Goal: Task Accomplishment & Management: Manage account settings

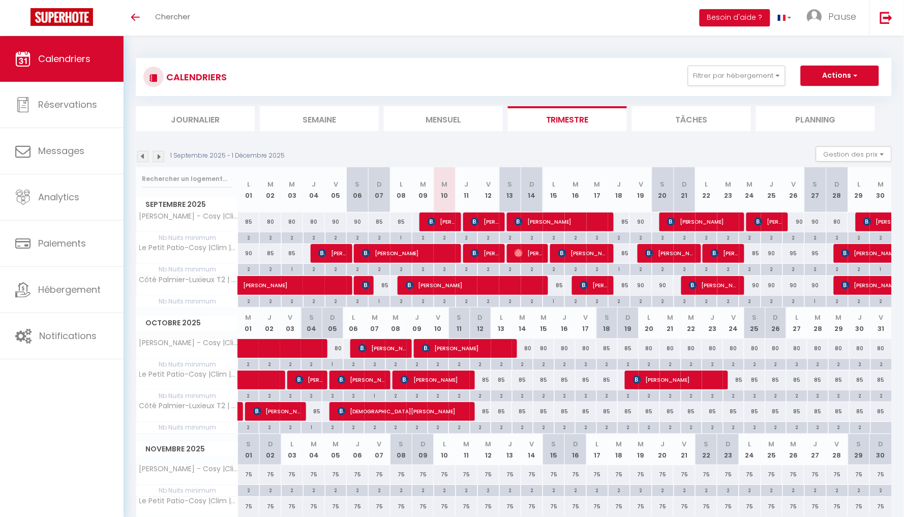
click at [441, 253] on span "[PERSON_NAME]" at bounding box center [408, 253] width 93 height 19
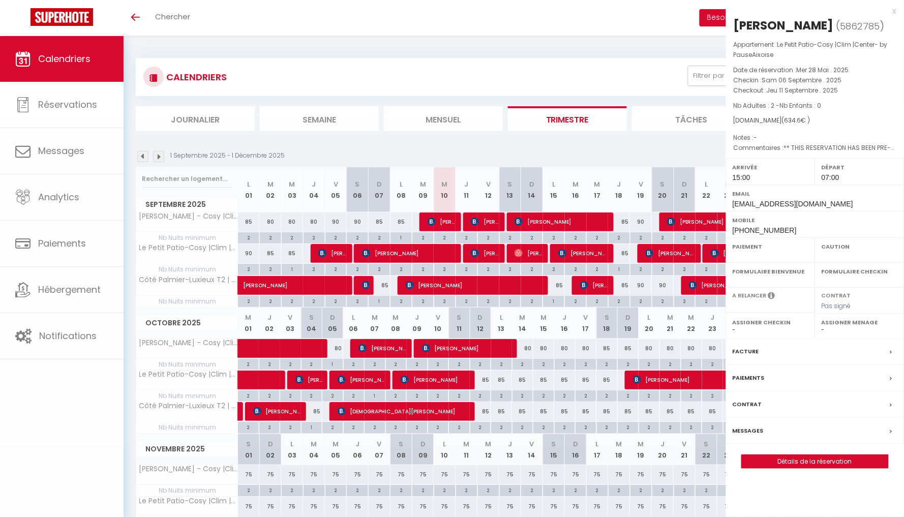
select select "OK"
select select "1"
select select "0"
select select "1"
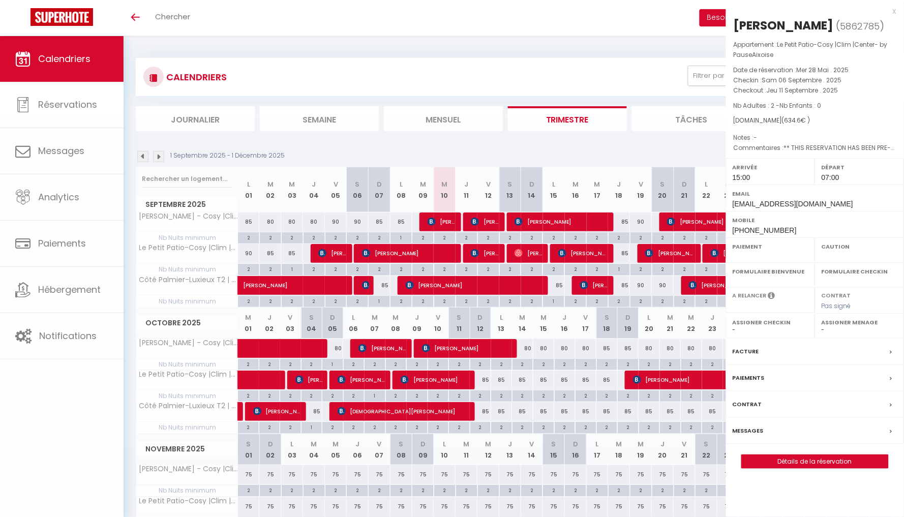
select select
select select "15610"
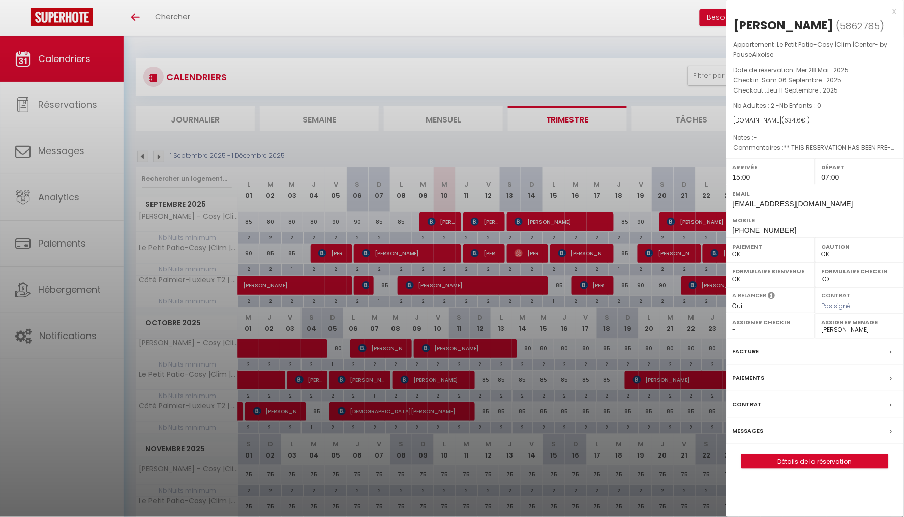
click at [807, 468] on link "Détails de la réservation" at bounding box center [815, 461] width 146 height 13
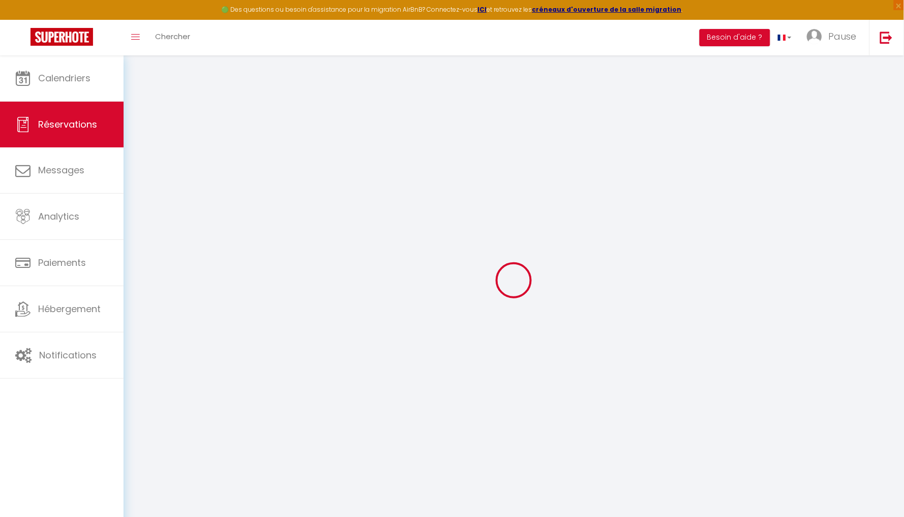
select select
checkbox input "false"
type textarea "** THIS RESERVATION HAS BEEN PRE-PAID ** BOOKING NOTE : Payment charge is EUR 8…"
type input "45"
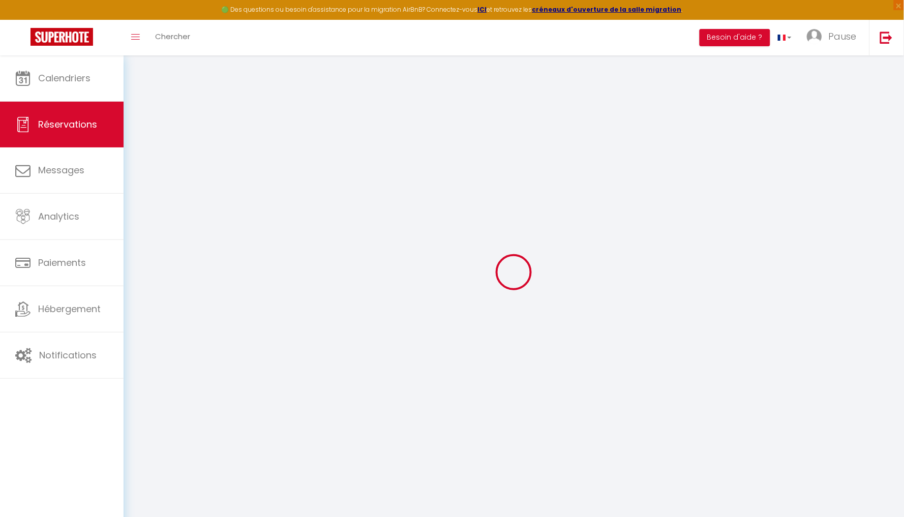
type input "39.6"
select select
checkbox input "false"
select select "15:00"
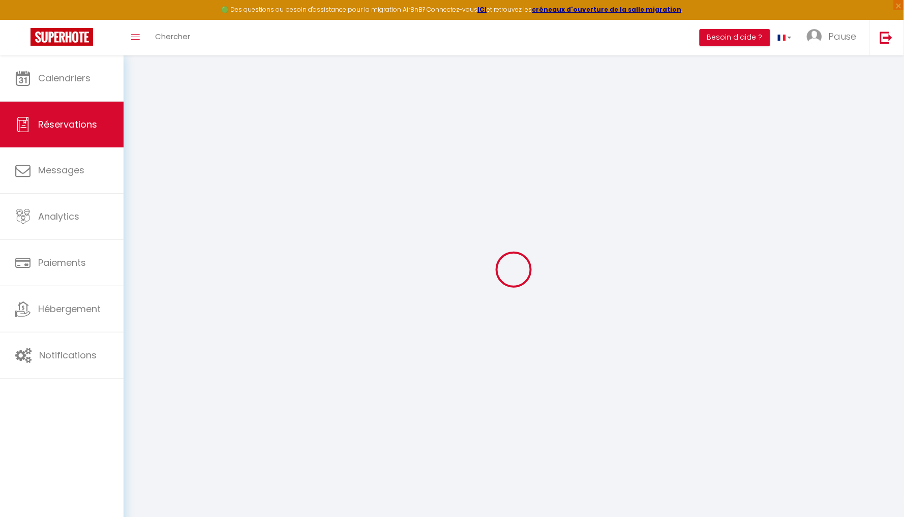
select select "07:00"
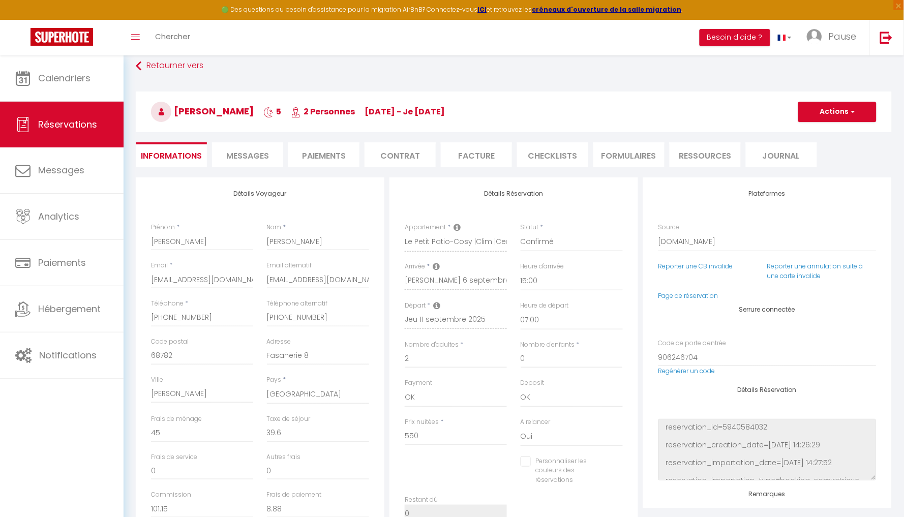
scroll to position [15, 0]
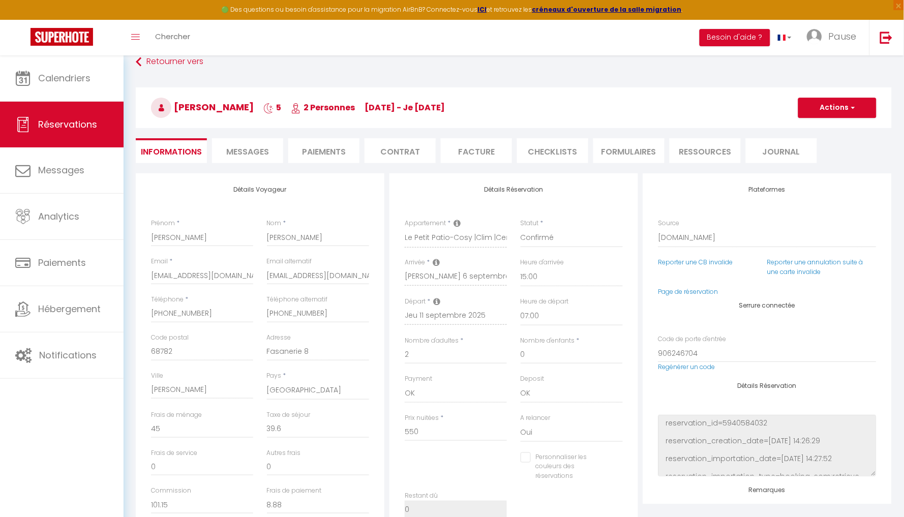
click at [258, 155] on span "Messages" at bounding box center [247, 152] width 43 height 12
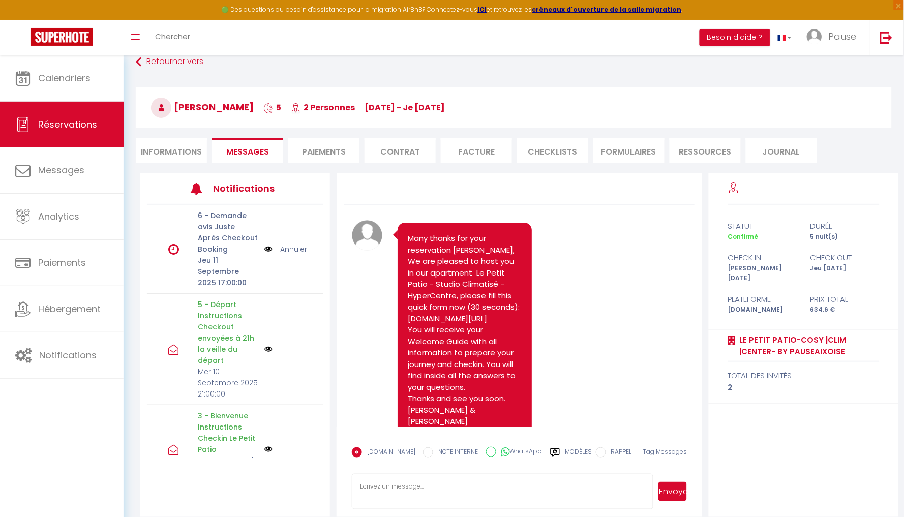
click at [290, 246] on link "Annuler" at bounding box center [293, 249] width 27 height 11
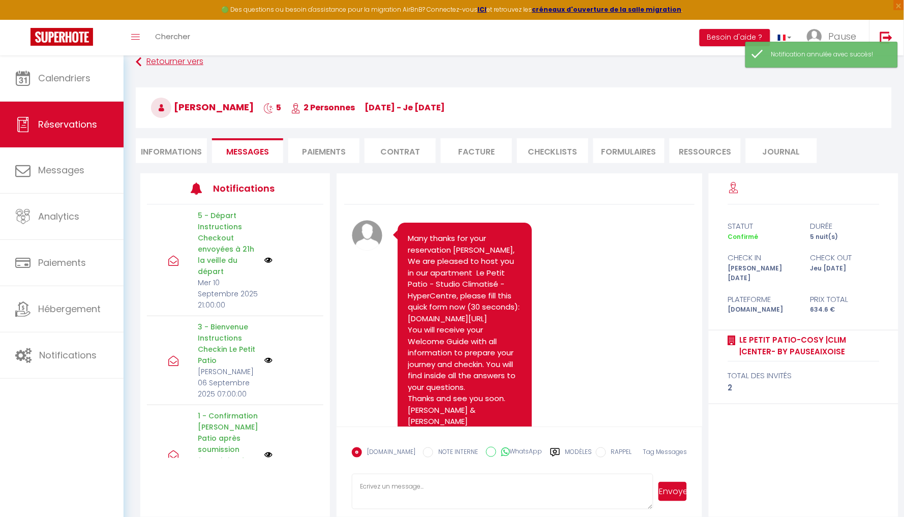
click at [161, 63] on link "Retourner vers" at bounding box center [514, 62] width 756 height 18
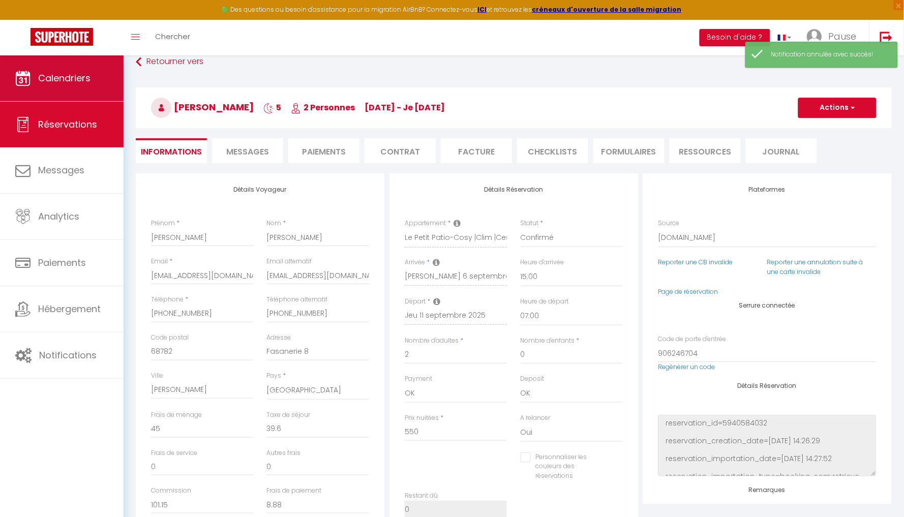
click at [53, 84] on span "Calendriers" at bounding box center [64, 78] width 52 height 13
